Goal: Information Seeking & Learning: Learn about a topic

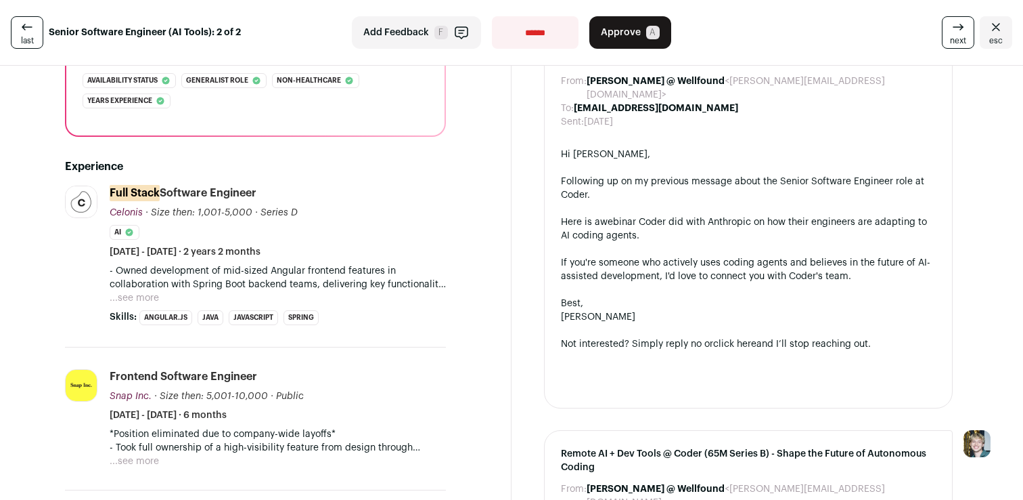
scroll to position [318, 0]
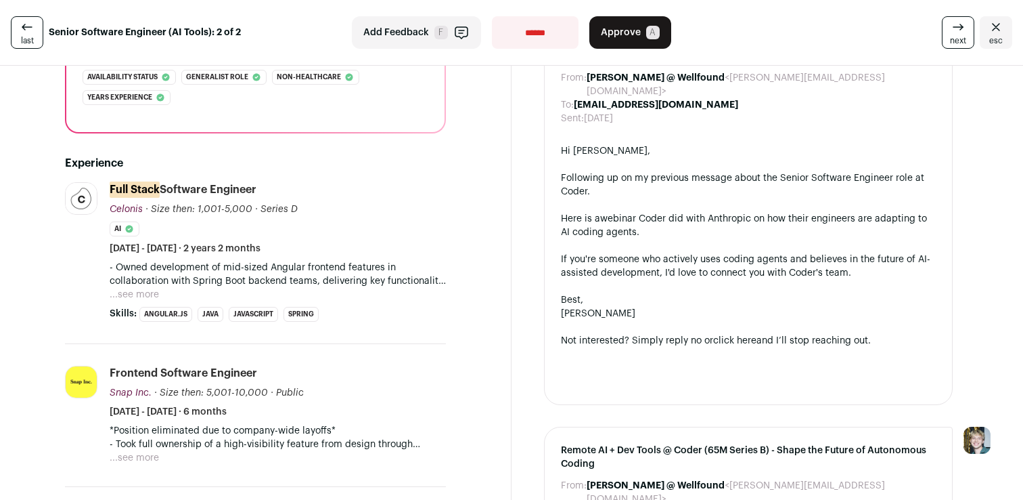
click at [126, 288] on button "...see more" at bounding box center [134, 295] width 49 height 14
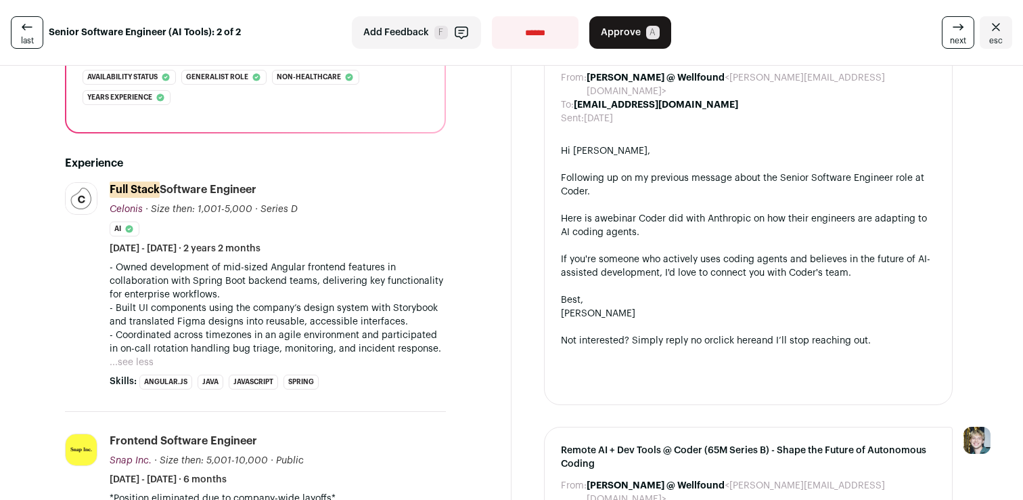
click at [239, 261] on p "- Owned development of mid-sized Angular frontend features in collaboration wit…" at bounding box center [278, 281] width 336 height 41
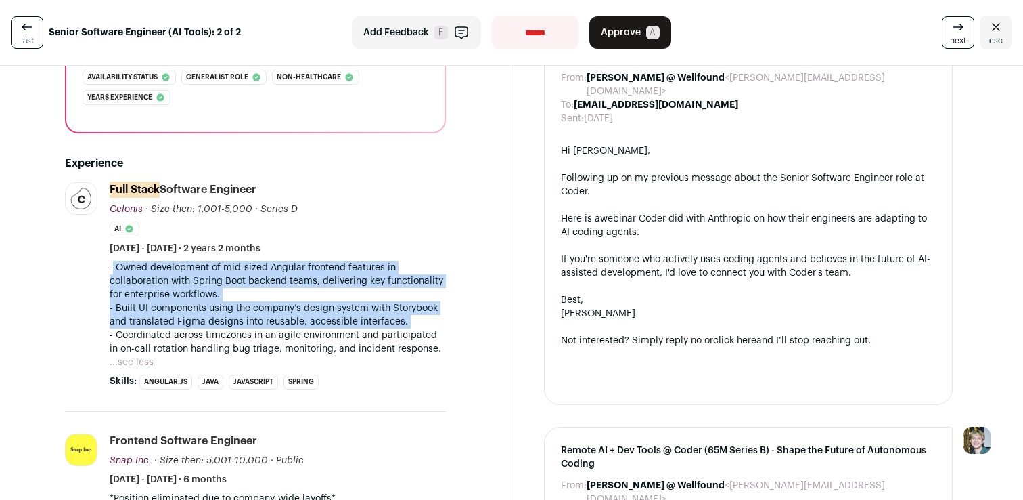
drag, startPoint x: 239, startPoint y: 261, endPoint x: 221, endPoint y: 305, distance: 48.3
click at [221, 305] on div "- Owned development of mid-sized Angular frontend features in collaboration wit…" at bounding box center [278, 308] width 336 height 95
click at [221, 305] on p "- Built UI components using the company’s design system with Storybook and tran…" at bounding box center [278, 314] width 336 height 27
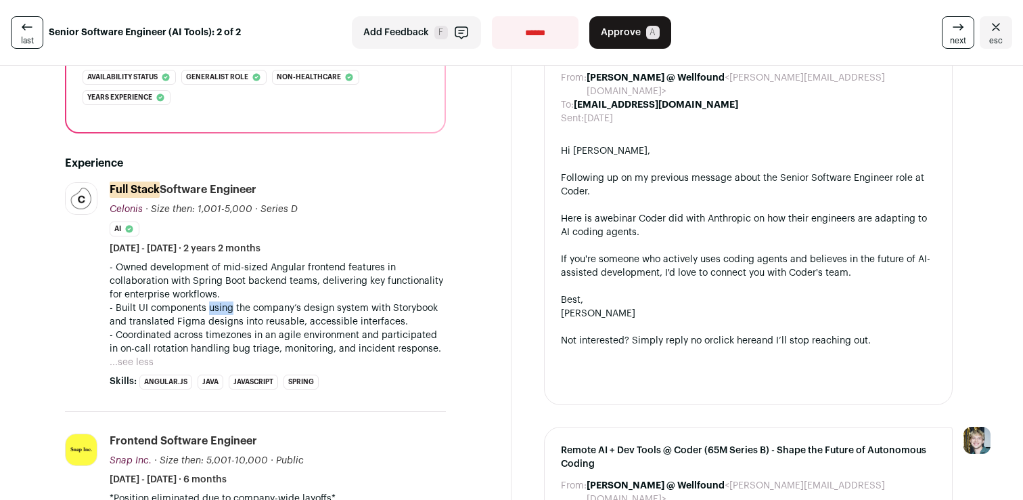
click at [221, 305] on p "- Built UI components using the company’s design system with Storybook and tran…" at bounding box center [278, 314] width 336 height 27
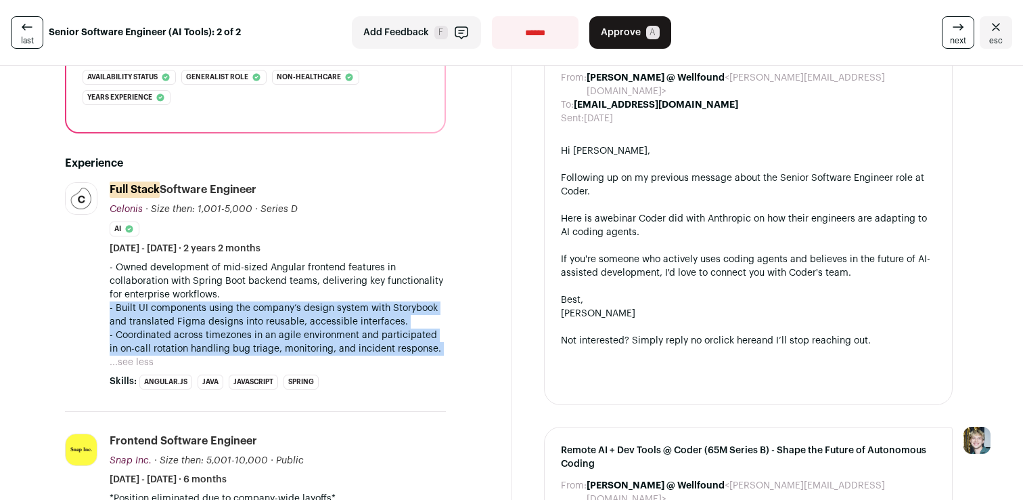
drag, startPoint x: 221, startPoint y: 305, endPoint x: 248, endPoint y: 327, distance: 35.2
click at [248, 327] on div "- Owned development of mid-sized Angular frontend features in collaboration wit…" at bounding box center [278, 308] width 336 height 95
click at [248, 328] on p "- Coordinated across timezones in an agile environment and participated in on-c…" at bounding box center [278, 341] width 336 height 27
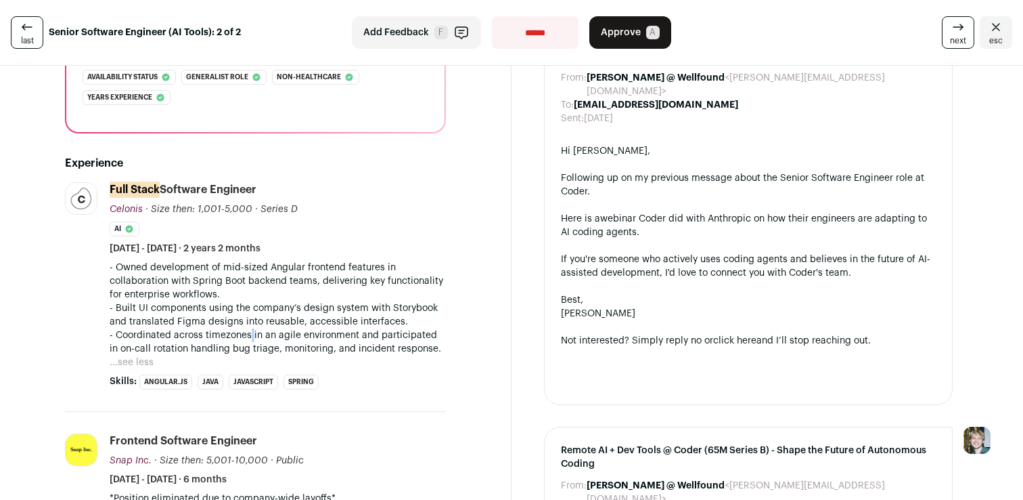
click at [248, 328] on p "- Coordinated across timezones in an agile environment and participated in on-c…" at bounding box center [278, 341] width 336 height 27
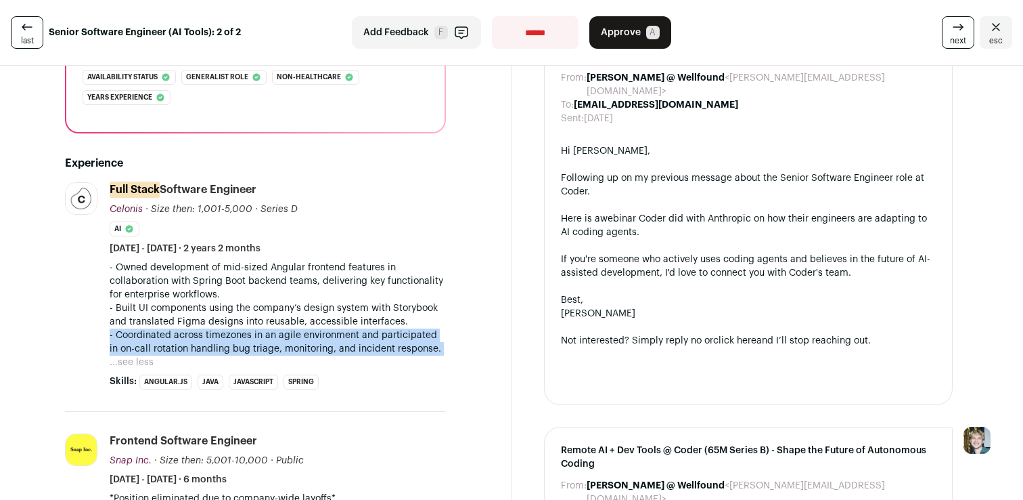
click at [248, 328] on p "- Coordinated across timezones in an agile environment and participated in on-c…" at bounding box center [278, 341] width 336 height 27
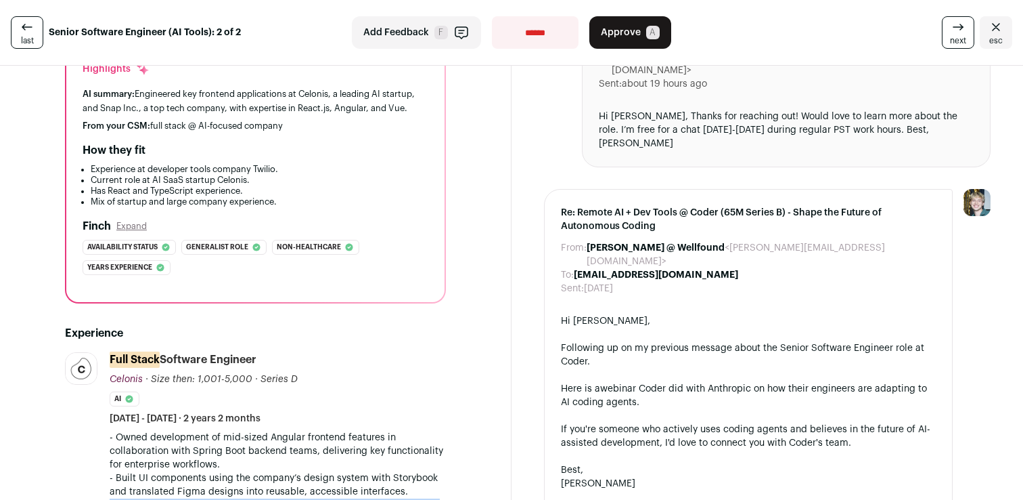
scroll to position [0, 0]
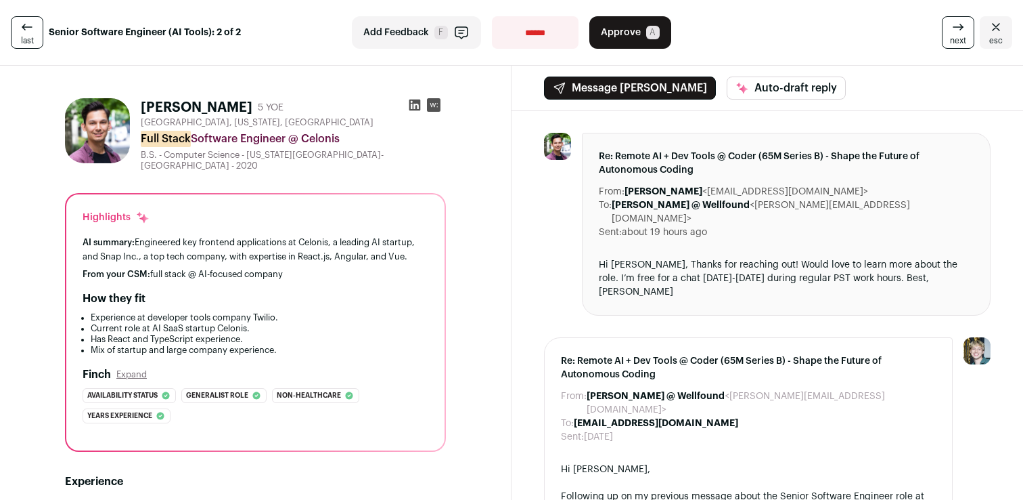
click at [410, 110] on icon at bounding box center [415, 105] width 12 height 12
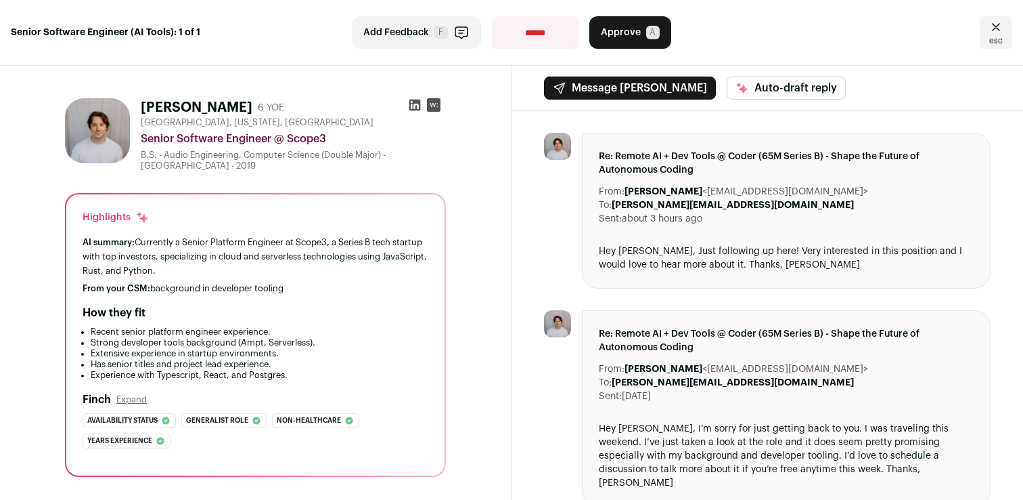
scroll to position [21, 0]
